Goal: Transaction & Acquisition: Purchase product/service

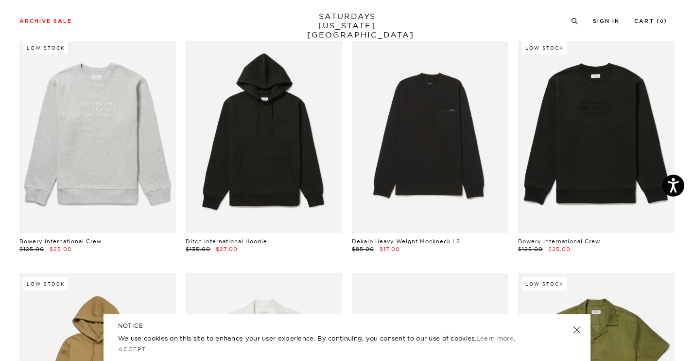
scroll to position [4304, 1]
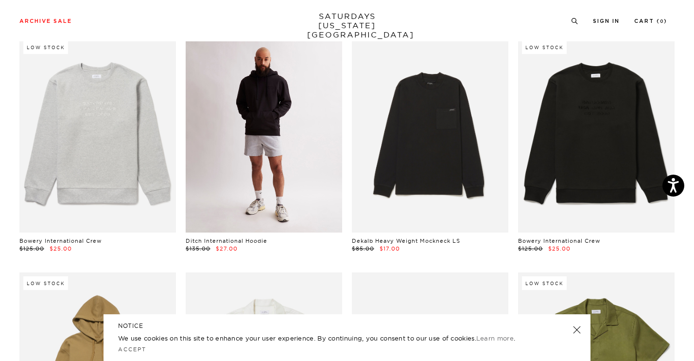
click at [297, 137] on link at bounding box center [264, 134] width 157 height 196
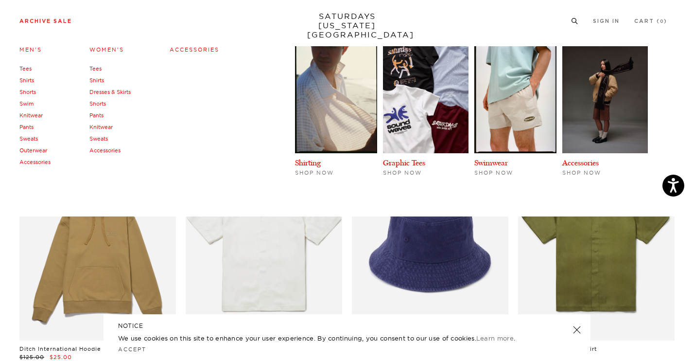
scroll to position [4426, 1]
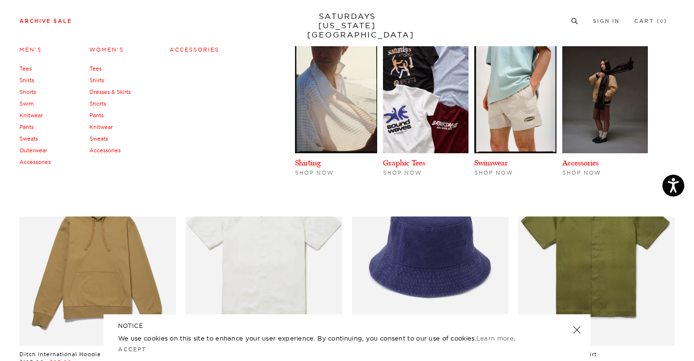
click at [29, 139] on link "Sweats" at bounding box center [28, 138] width 18 height 7
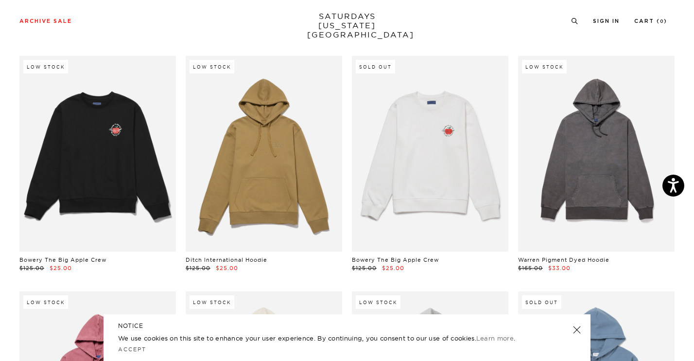
scroll to position [752, 0]
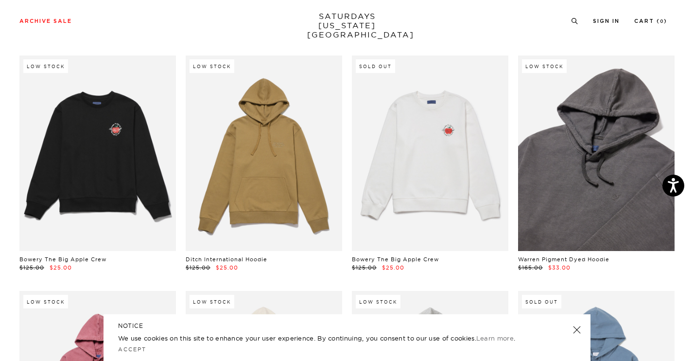
click at [589, 175] on link at bounding box center [596, 153] width 157 height 196
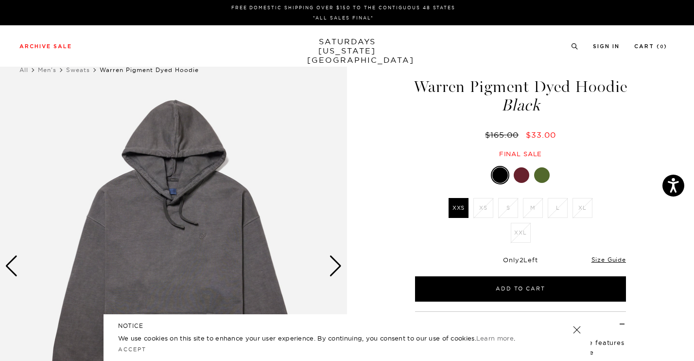
click at [339, 266] on div "Next slide" at bounding box center [335, 265] width 13 height 21
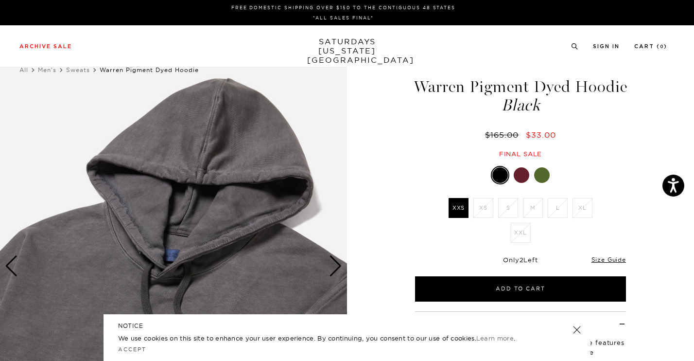
click at [339, 266] on div "Next slide" at bounding box center [335, 265] width 13 height 21
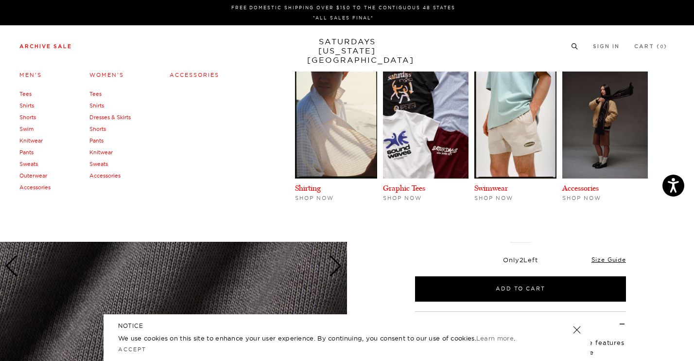
click at [37, 46] on link "Archive Sale" at bounding box center [45, 46] width 53 height 5
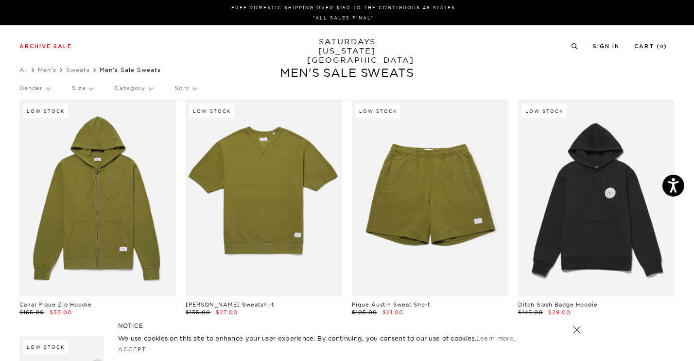
click at [87, 86] on p "Size" at bounding box center [82, 88] width 21 height 22
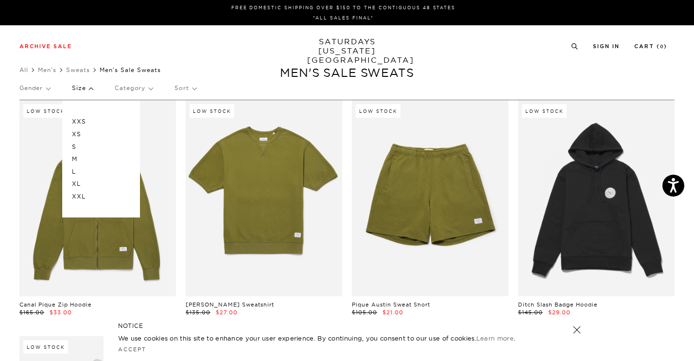
click at [76, 160] on p "M" at bounding box center [101, 159] width 58 height 13
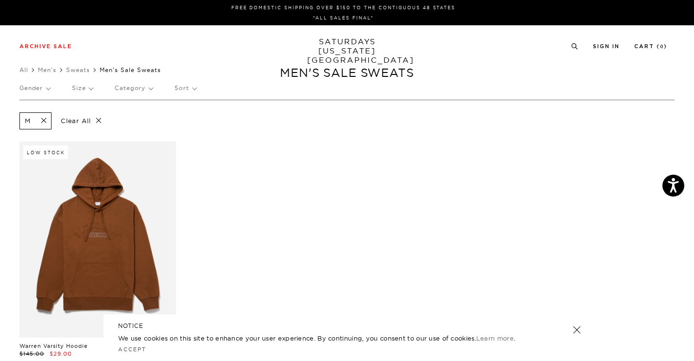
click at [90, 88] on p "Size" at bounding box center [82, 88] width 21 height 22
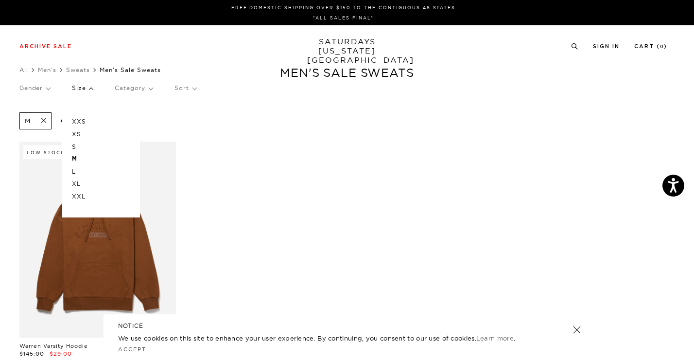
click at [75, 169] on p "L" at bounding box center [101, 171] width 58 height 13
